Goal: Information Seeking & Learning: Learn about a topic

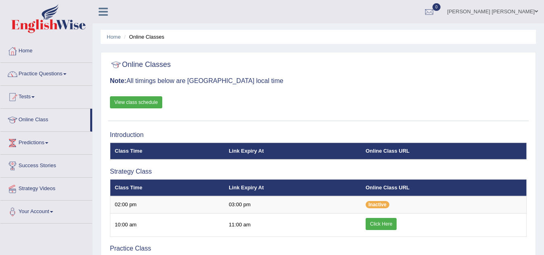
drag, startPoint x: 0, startPoint y: 0, endPoint x: 338, endPoint y: 102, distance: 352.9
click at [338, 102] on div "Online Classes Note: All timings below are [GEOGRAPHIC_DATA] local time View cl…" at bounding box center [318, 88] width 421 height 65
click at [79, 112] on link "Online Class" at bounding box center [45, 119] width 90 height 20
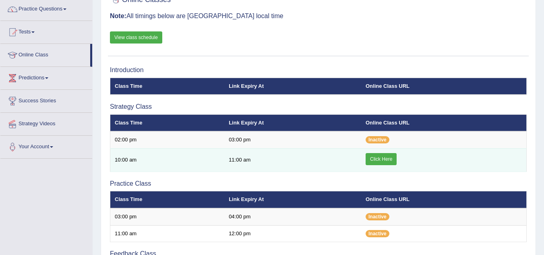
scroll to position [81, 0]
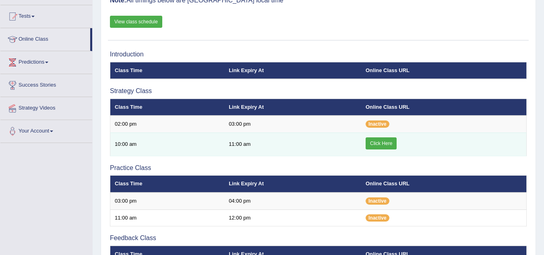
click at [376, 140] on link "Click Here" at bounding box center [381, 143] width 31 height 12
